Goal: Task Accomplishment & Management: Manage account settings

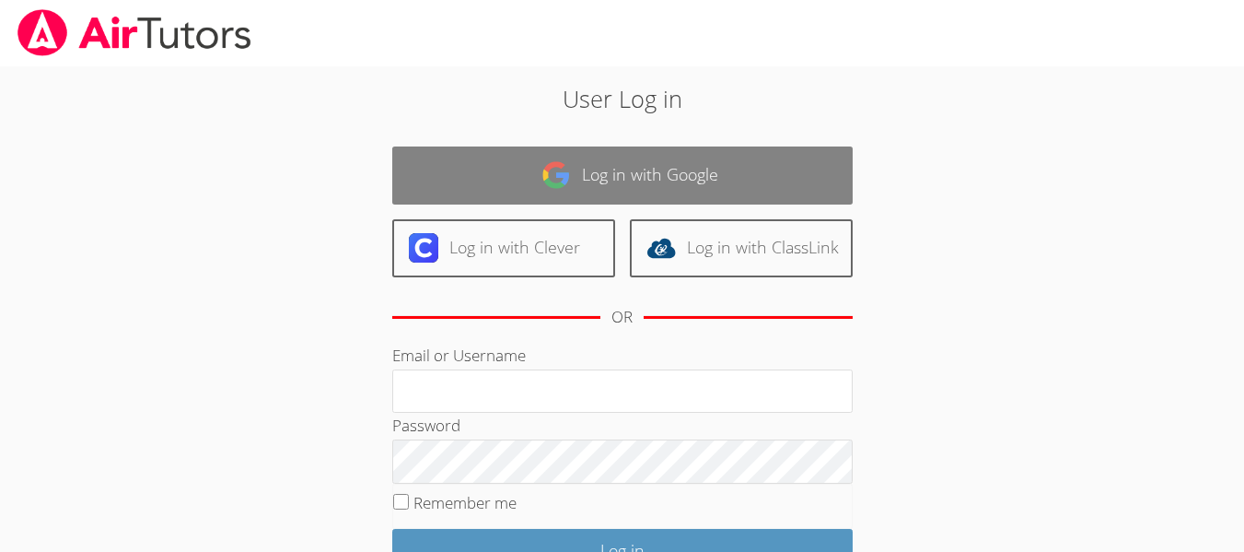
click at [530, 181] on link "Log in with Google" at bounding box center [622, 175] width 460 height 58
